Goal: Transaction & Acquisition: Obtain resource

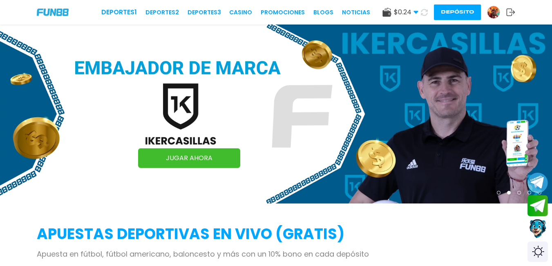
click at [455, 15] on button "Depósito" at bounding box center [457, 12] width 47 height 16
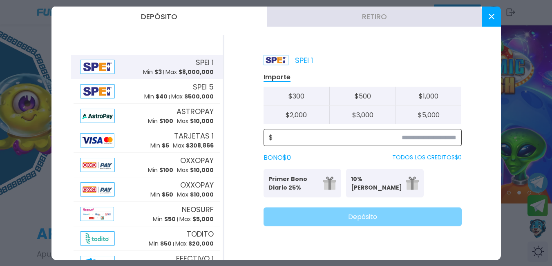
click at [448, 138] on input at bounding box center [364, 137] width 183 height 10
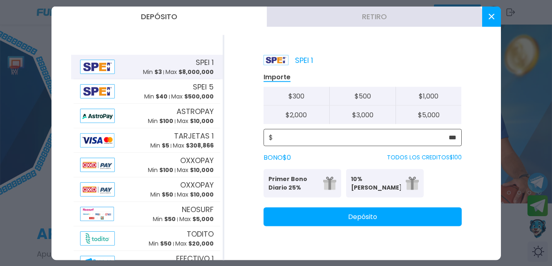
type input "***"
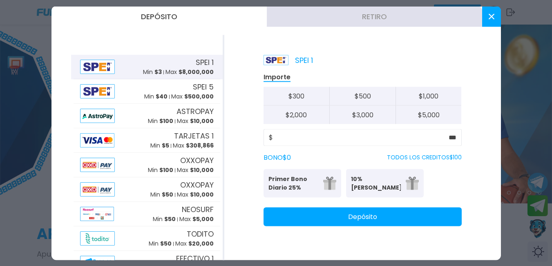
click at [438, 219] on button "Depósito" at bounding box center [362, 216] width 198 height 19
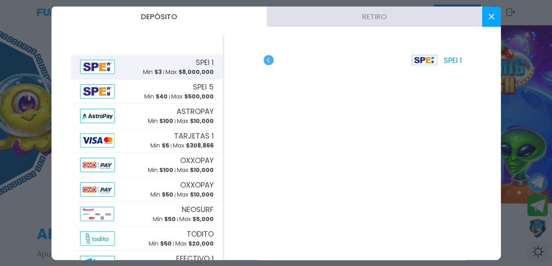
click at [495, 16] on button at bounding box center [491, 16] width 19 height 20
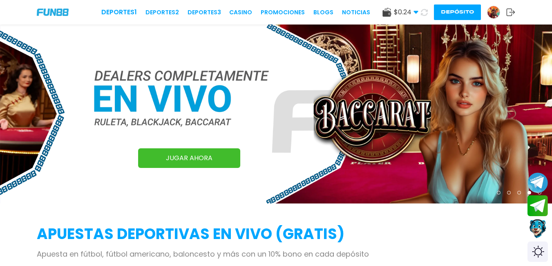
click at [425, 9] on use at bounding box center [424, 12] width 7 height 7
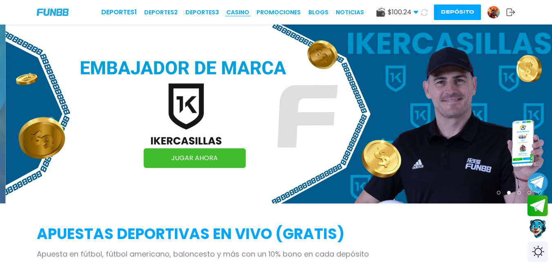
click at [241, 10] on link "CASINO" at bounding box center [237, 12] width 23 height 9
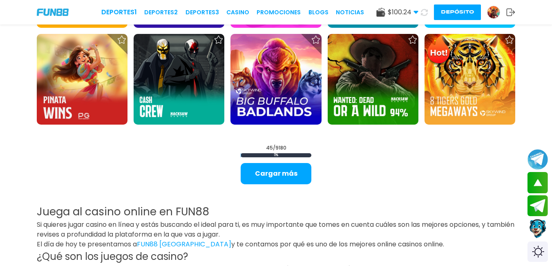
scroll to position [1021, 0]
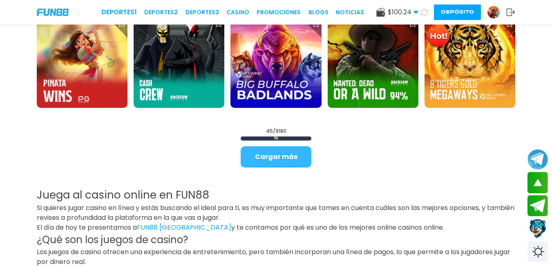
click at [268, 148] on button "Cargar más" at bounding box center [276, 156] width 71 height 21
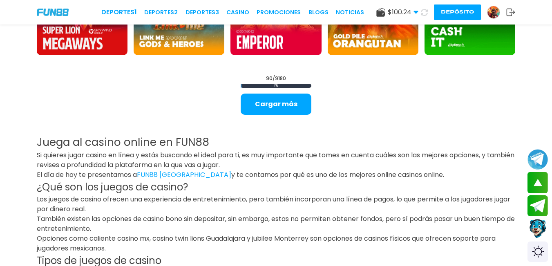
scroll to position [1961, 0]
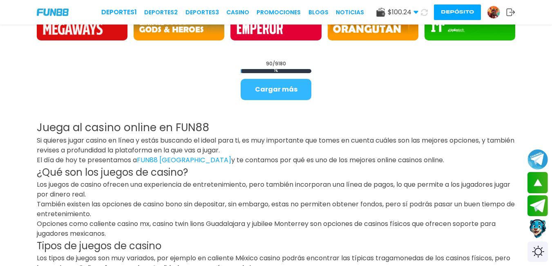
click at [279, 84] on button "Cargar más" at bounding box center [276, 89] width 71 height 21
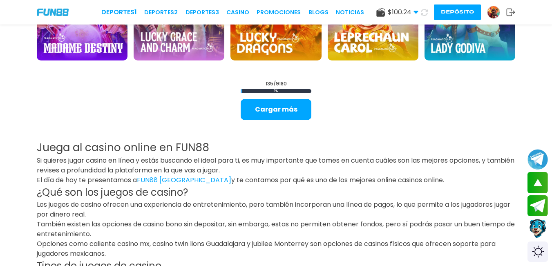
scroll to position [2806, 0]
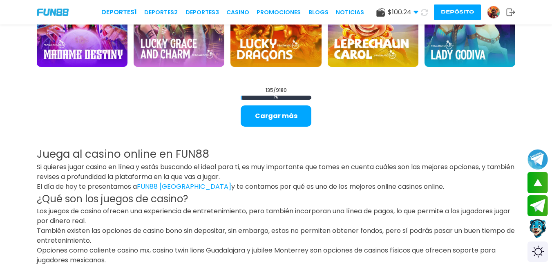
click at [279, 114] on button "Cargar más" at bounding box center [276, 115] width 71 height 21
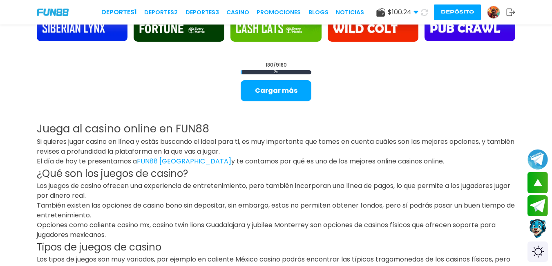
scroll to position [3705, 0]
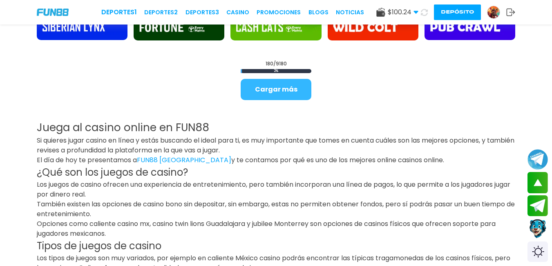
click at [272, 96] on button "Cargar más" at bounding box center [276, 89] width 71 height 21
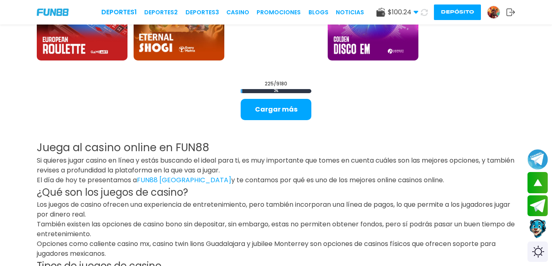
scroll to position [4562, 0]
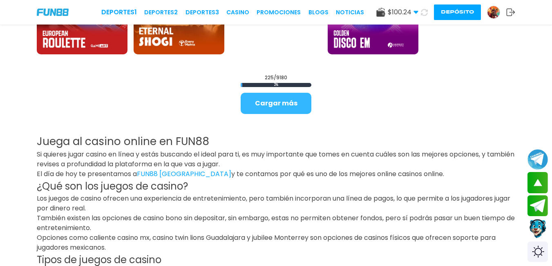
click at [280, 104] on button "Cargar más" at bounding box center [276, 103] width 71 height 21
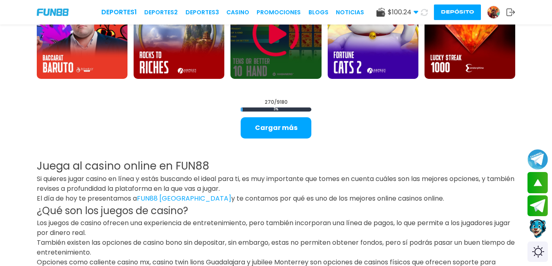
scroll to position [5420, 0]
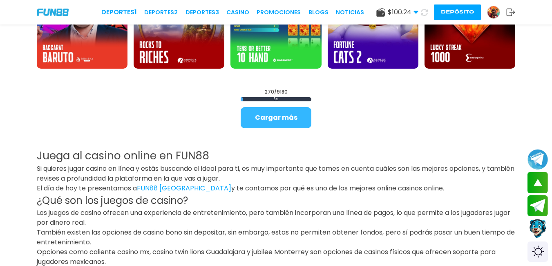
click at [277, 116] on button "Cargar más" at bounding box center [276, 117] width 71 height 21
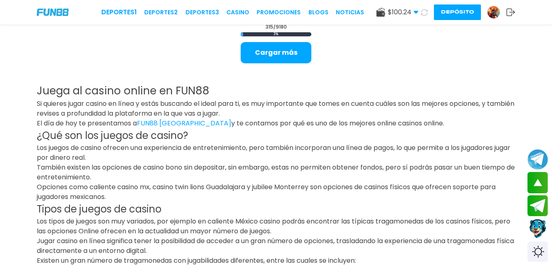
scroll to position [6360, 0]
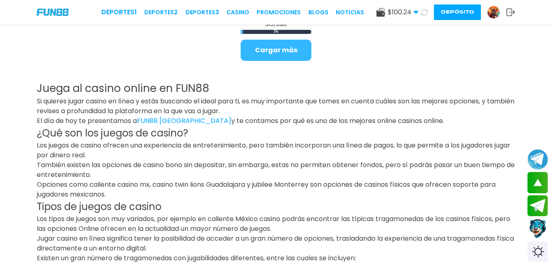
click at [292, 49] on button "Cargar más" at bounding box center [276, 50] width 71 height 21
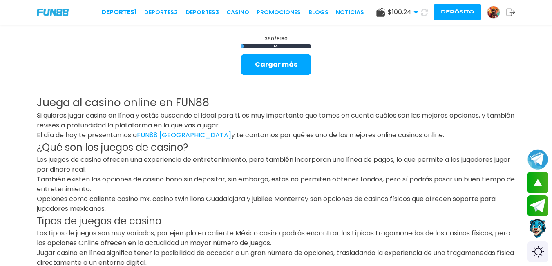
scroll to position [7136, 0]
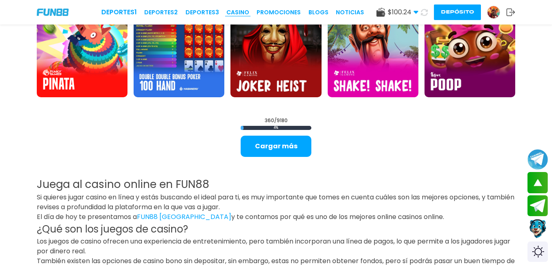
click at [249, 15] on link "CASINO" at bounding box center [237, 12] width 23 height 9
click at [239, 11] on link "CASINO" at bounding box center [237, 12] width 23 height 9
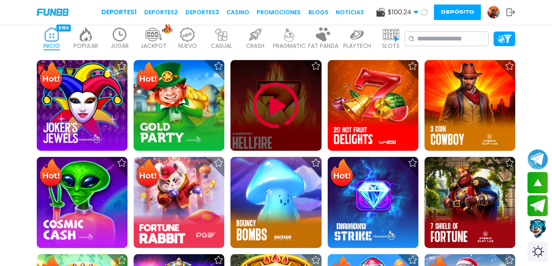
scroll to position [110, 0]
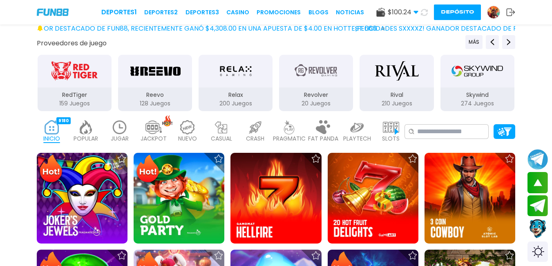
click at [124, 126] on img at bounding box center [120, 127] width 16 height 14
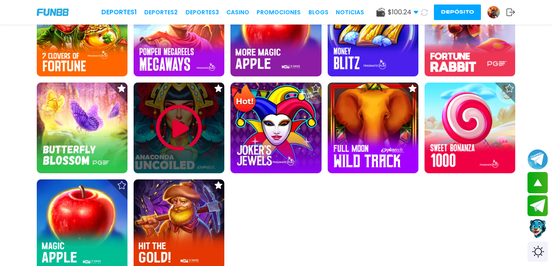
scroll to position [572, 0]
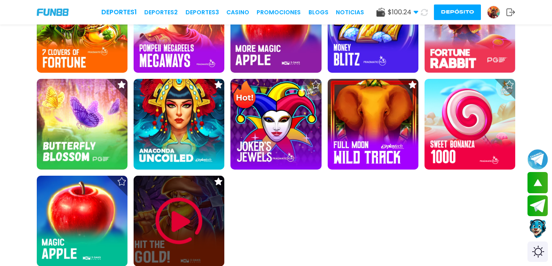
click at [185, 228] on img at bounding box center [178, 220] width 49 height 49
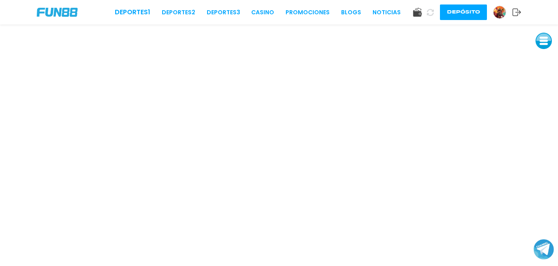
click at [548, 43] on button at bounding box center [543, 41] width 16 height 16
click at [548, 99] on button at bounding box center [543, 96] width 16 height 16
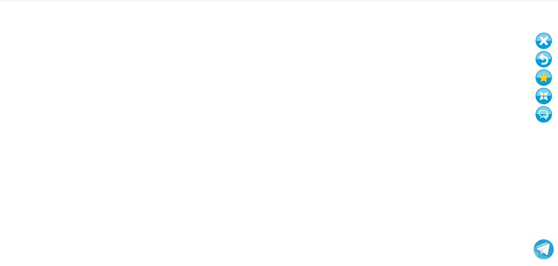
click at [542, 60] on button at bounding box center [543, 59] width 16 height 16
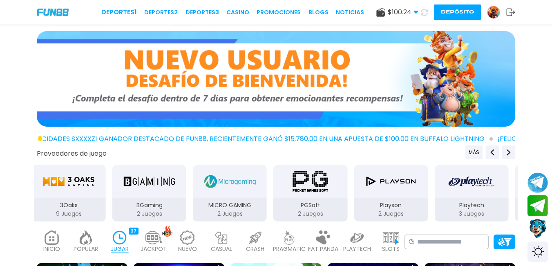
click at [325, 190] on img "PGSoft" at bounding box center [310, 181] width 51 height 23
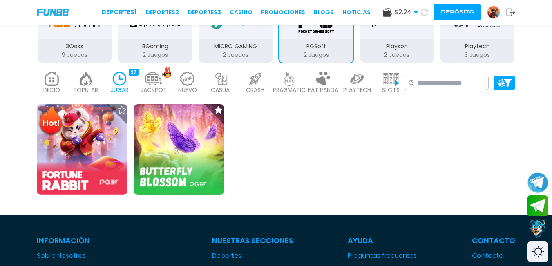
scroll to position [163, 0]
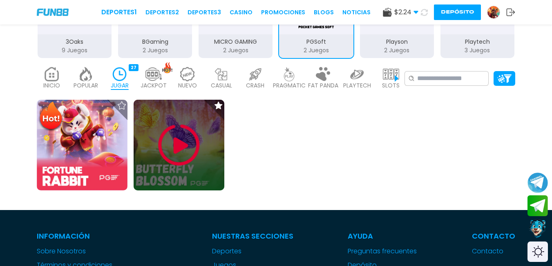
click at [184, 150] on img at bounding box center [178, 144] width 49 height 49
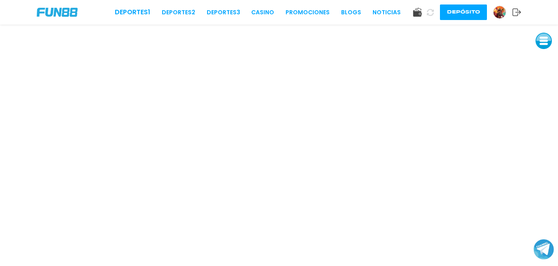
click at [499, 13] on img at bounding box center [499, 12] width 12 height 12
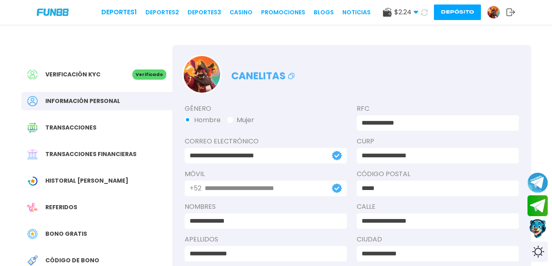
click at [78, 236] on span "Bono Gratis" at bounding box center [66, 234] width 42 height 9
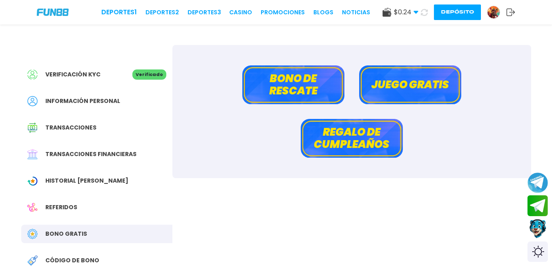
click at [327, 91] on button "Bono de rescate" at bounding box center [293, 84] width 102 height 39
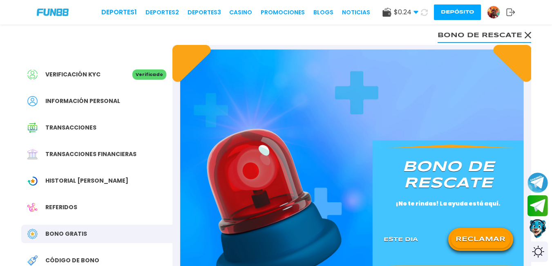
click at [484, 243] on button "RECLAMAR" at bounding box center [480, 239] width 59 height 17
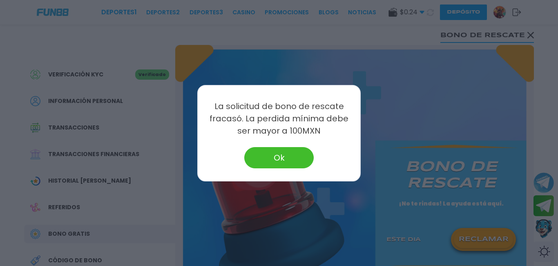
click at [280, 146] on div "La solicitud de bono de rescate fracasó. La perdida mínima debe ser mayor a 100…" at bounding box center [278, 133] width 163 height 96
drag, startPoint x: 286, startPoint y: 163, endPoint x: 292, endPoint y: 158, distance: 7.8
click at [287, 163] on button "Ok" at bounding box center [278, 157] width 69 height 21
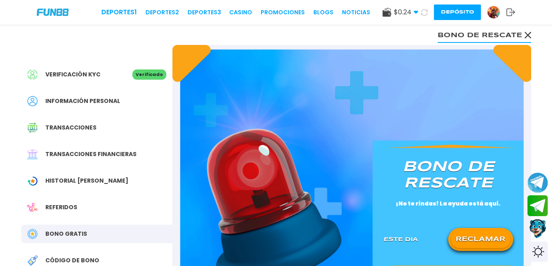
click at [511, 12] on icon at bounding box center [510, 12] width 9 height 8
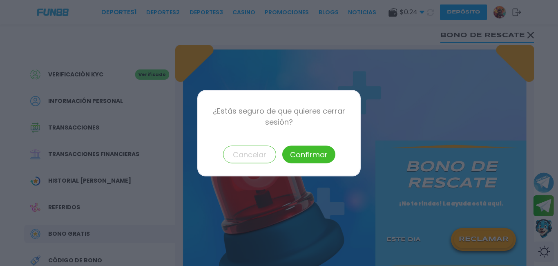
click at [314, 152] on button "Confirmar" at bounding box center [308, 154] width 53 height 18
